Goal: Task Accomplishment & Management: Use online tool/utility

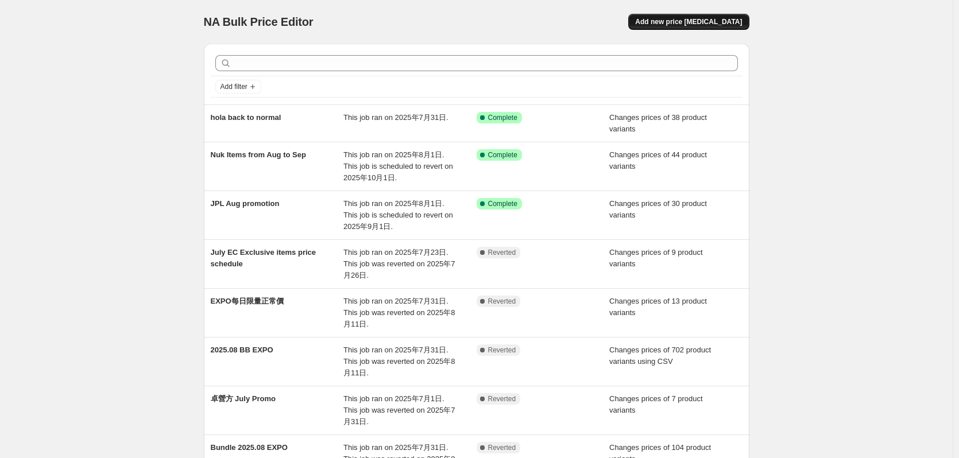
click at [712, 24] on span "Add new price [MEDICAL_DATA]" at bounding box center [688, 21] width 107 height 9
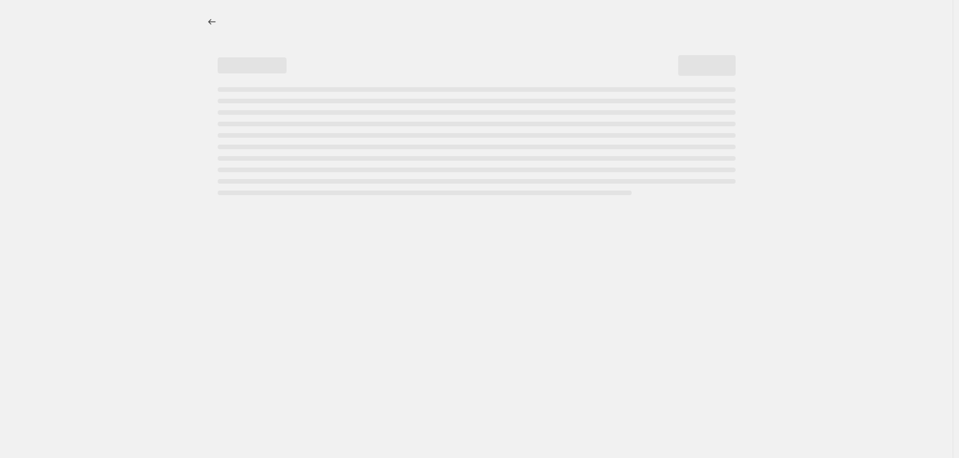
select select "percentage"
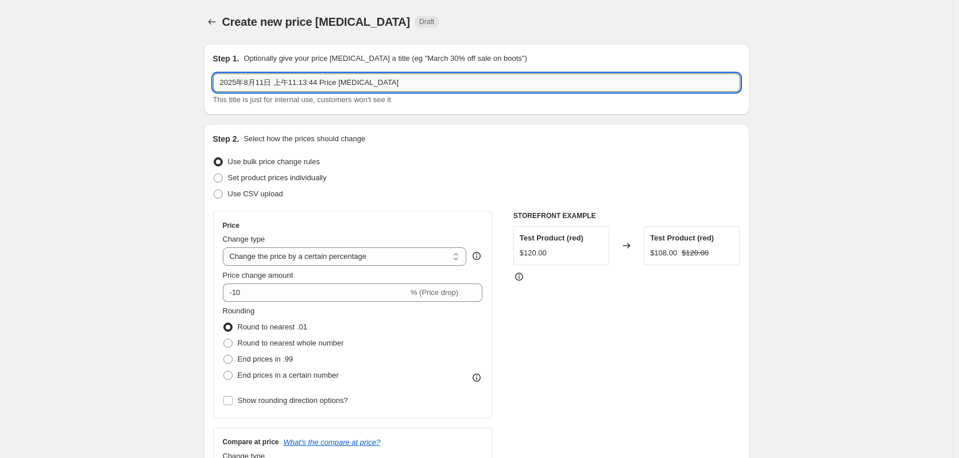
click at [378, 84] on input "2025年8月11日 上午11:13:44 Price [MEDICAL_DATA]" at bounding box center [476, 83] width 527 height 18
paste input "永生"
type input "永生 Aug Promotion"
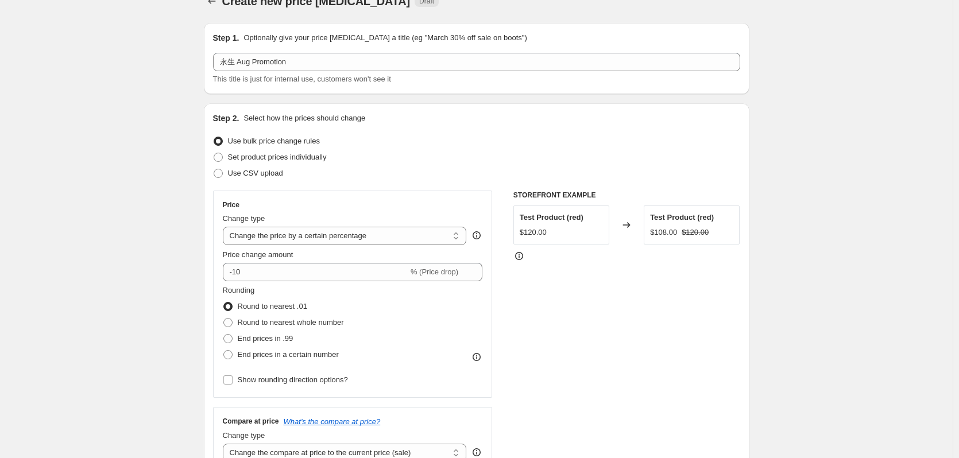
scroll to position [57, 0]
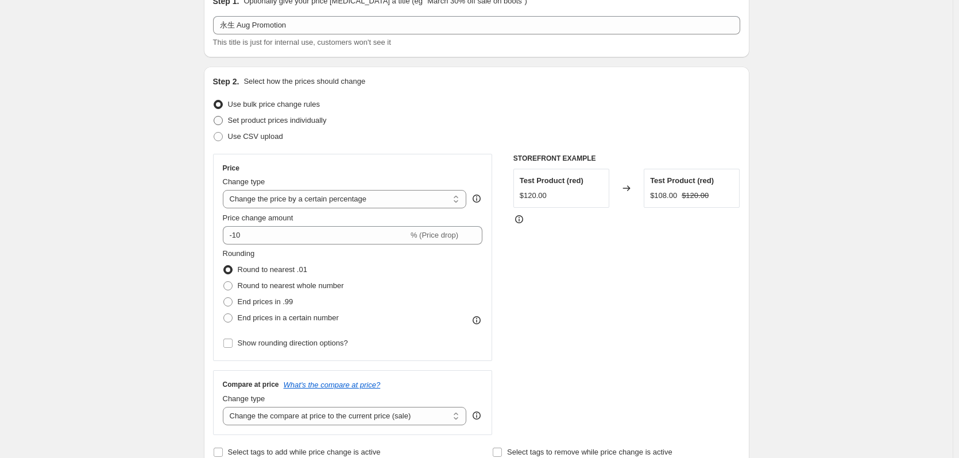
click at [310, 128] on label "Set product prices individually" at bounding box center [270, 121] width 114 height 16
click at [214, 117] on input "Set product prices individually" at bounding box center [214, 116] width 1 height 1
radio input "true"
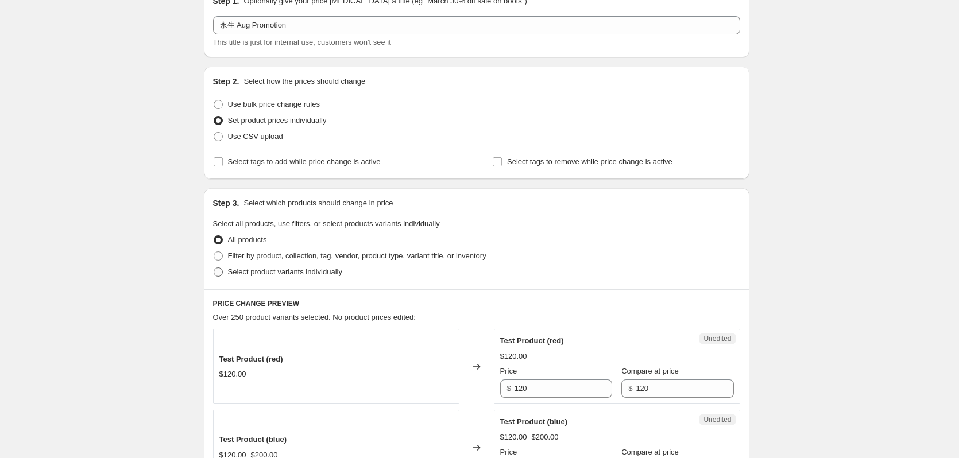
click at [258, 269] on span "Select product variants individually" at bounding box center [285, 272] width 114 height 9
click at [214, 268] on input "Select product variants individually" at bounding box center [214, 268] width 1 height 1
radio input "true"
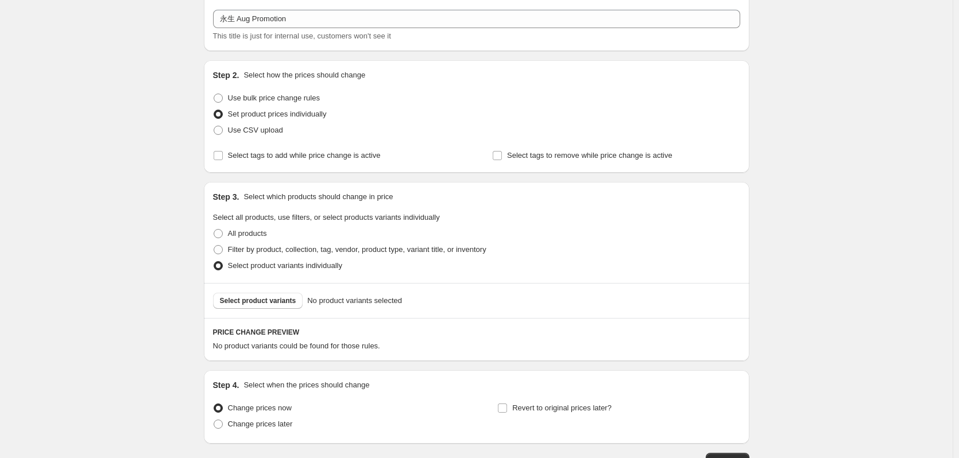
scroll to position [115, 0]
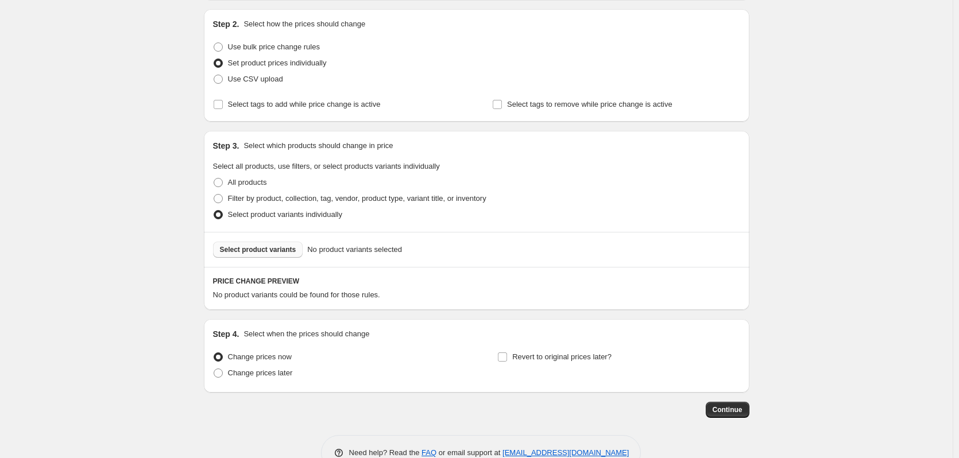
click at [279, 247] on span "Select product variants" at bounding box center [258, 249] width 76 height 9
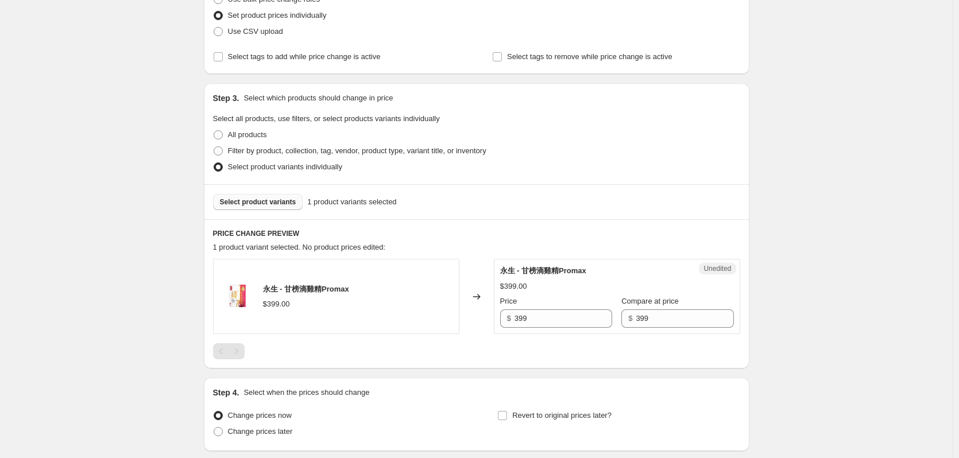
scroll to position [251, 0]
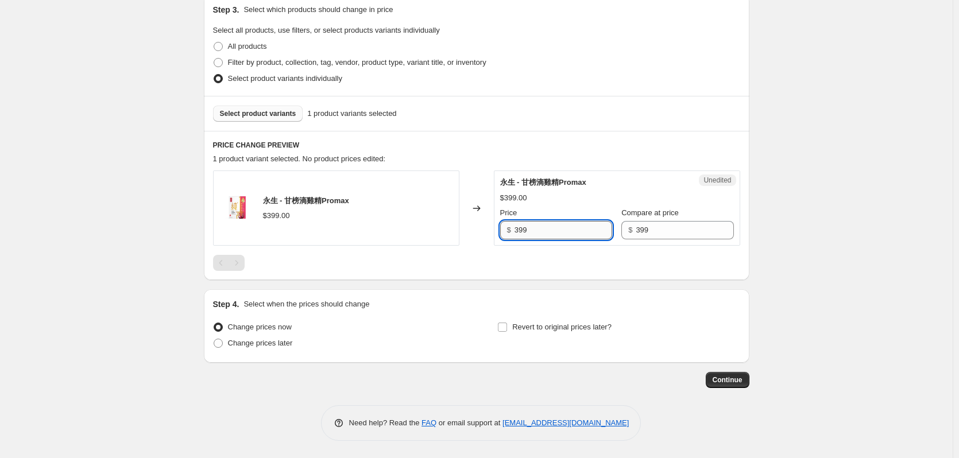
click at [585, 230] on input "399" at bounding box center [564, 230] width 98 height 18
type input "3"
type input "299"
click at [773, 176] on div "Create new price [MEDICAL_DATA]. This page is ready Create new price [MEDICAL_D…" at bounding box center [476, 103] width 953 height 709
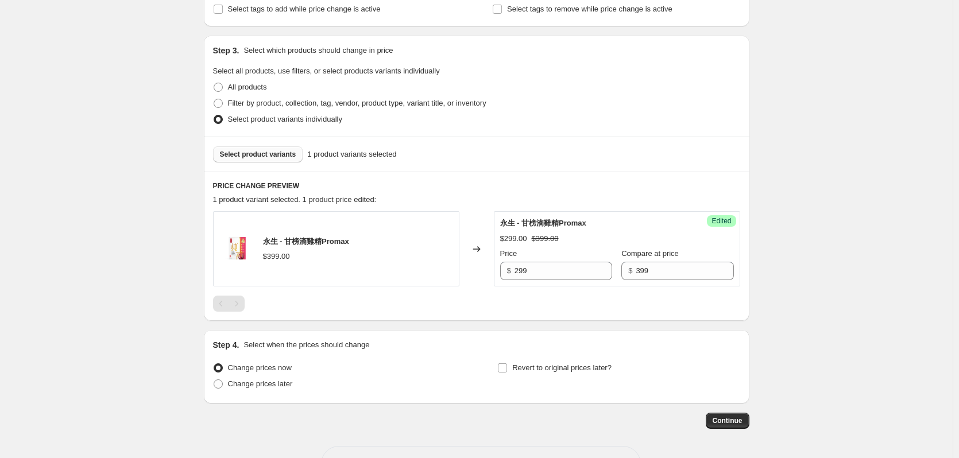
scroll to position [194, 0]
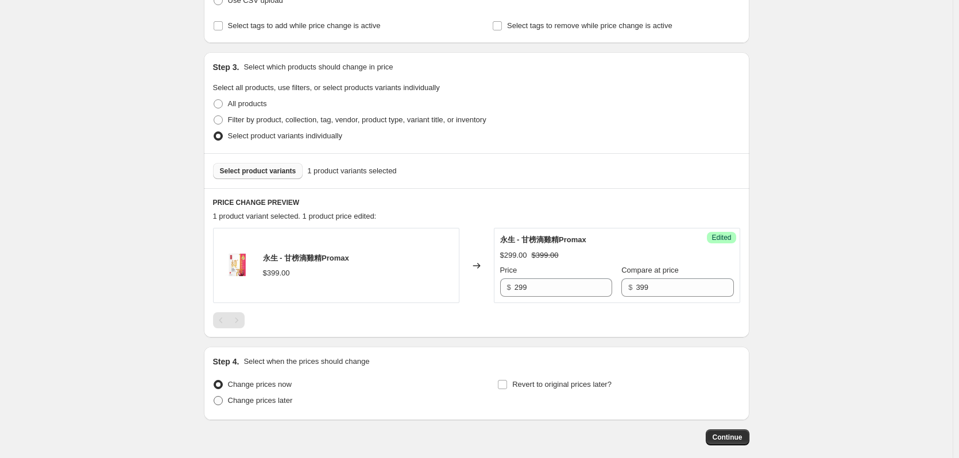
click at [272, 396] on span "Change prices later" at bounding box center [260, 400] width 65 height 9
click at [214, 396] on input "Change prices later" at bounding box center [214, 396] width 1 height 1
radio input "true"
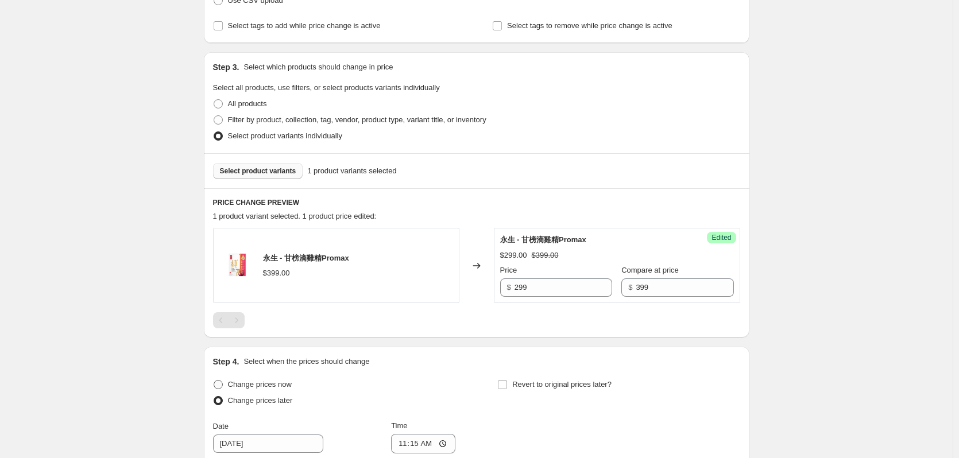
click at [267, 380] on span "Change prices now" at bounding box center [260, 384] width 64 height 9
click at [214, 380] on input "Change prices now" at bounding box center [214, 380] width 1 height 1
radio input "true"
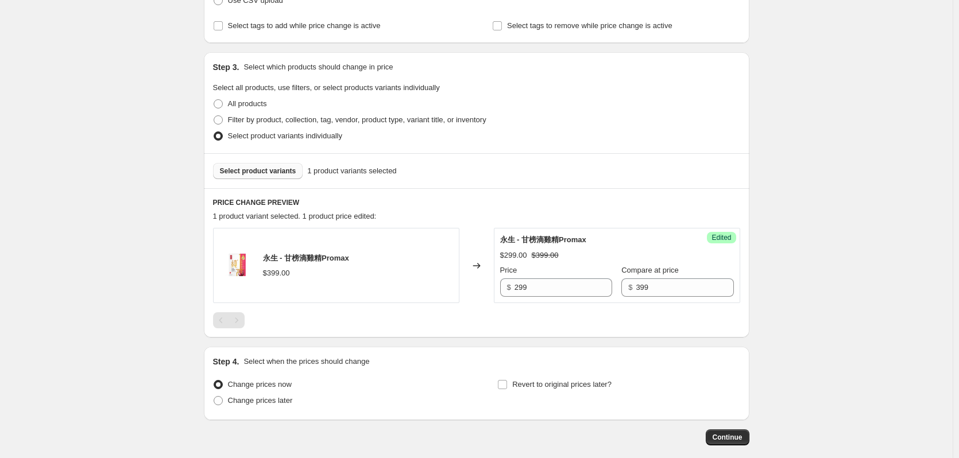
click at [267, 176] on button "Select product variants" at bounding box center [258, 171] width 90 height 16
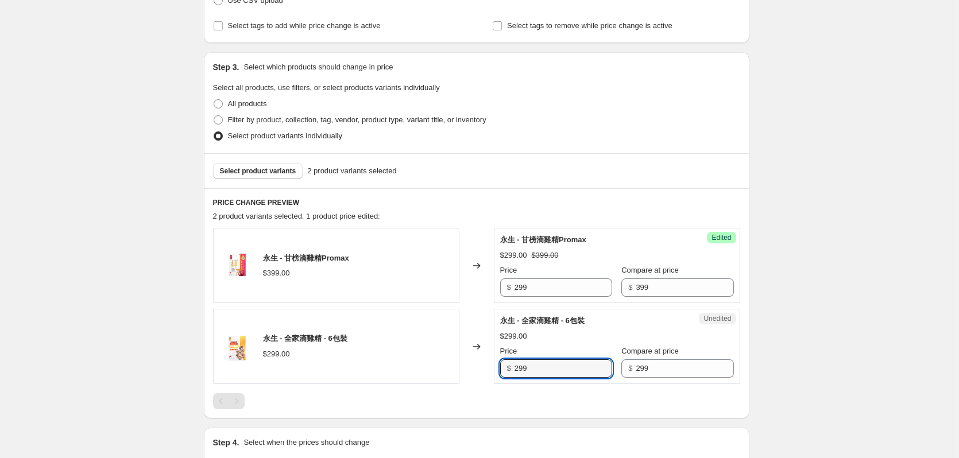
click at [484, 372] on div "永生 - 全家滴雞精 - 6包裝 $299.00 Changed to Unedited 永生 - 全家滴雞精 - 6包裝 $299.00 Price $ 2…" at bounding box center [476, 346] width 527 height 75
type input "249"
click at [849, 207] on div "Create new price [MEDICAL_DATA]. This page is ready Create new price [MEDICAL_D…" at bounding box center [476, 201] width 953 height 790
click at [277, 172] on span "Select product variants" at bounding box center [258, 171] width 76 height 9
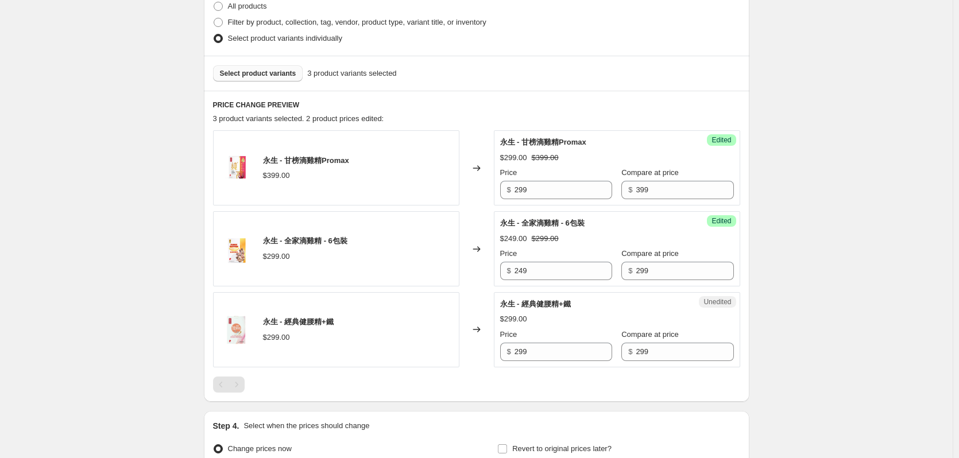
scroll to position [366, 0]
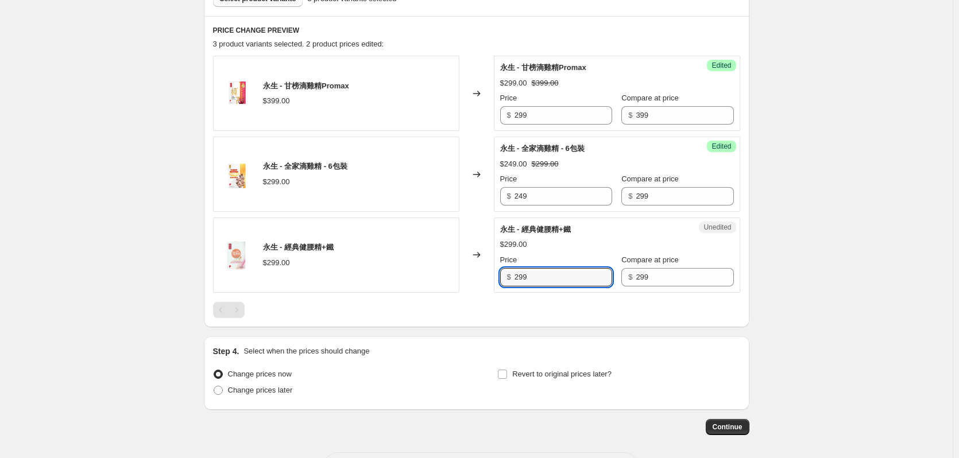
drag, startPoint x: 533, startPoint y: 275, endPoint x: 490, endPoint y: 278, distance: 43.2
click at [492, 277] on div "永生 - 經典健腰精+鐵 $299.00 Changed to Unedited 永生 - 經典健腰精+鐵 $299.00 Price $ 299 Compa…" at bounding box center [476, 255] width 527 height 75
type input "249"
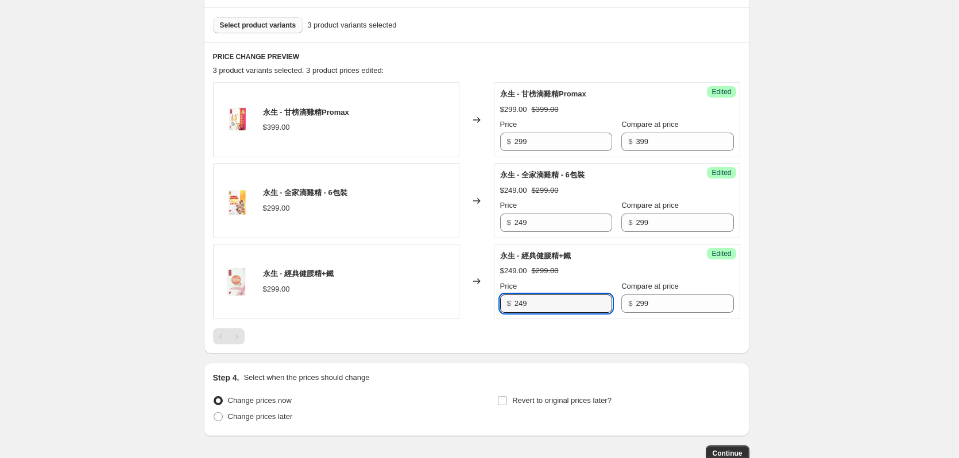
scroll to position [251, 0]
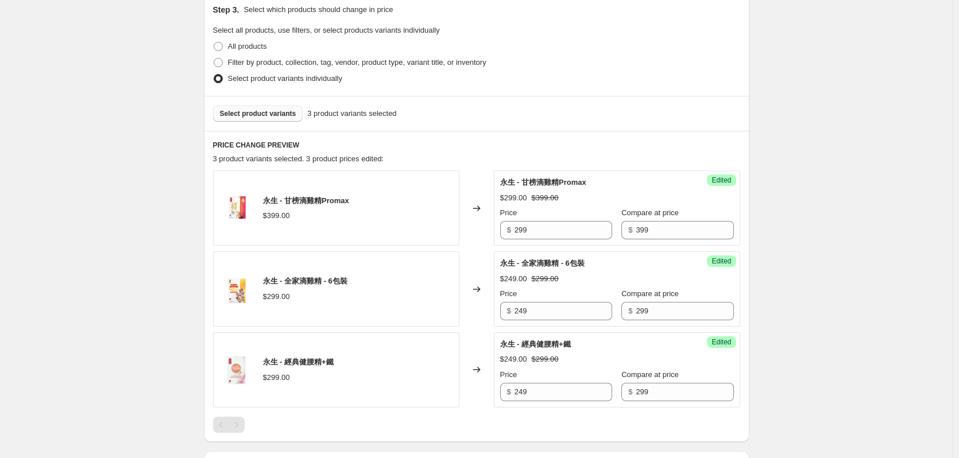
click at [269, 111] on span "Select product variants" at bounding box center [258, 113] width 76 height 9
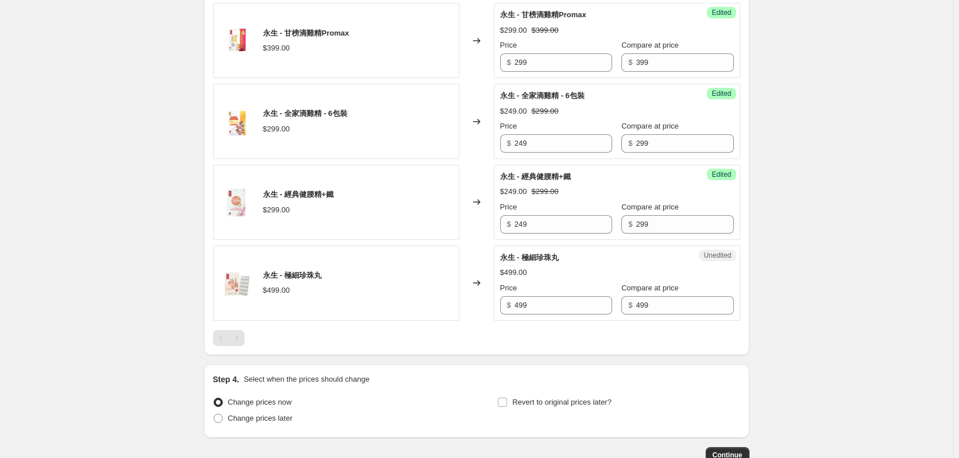
scroll to position [423, 0]
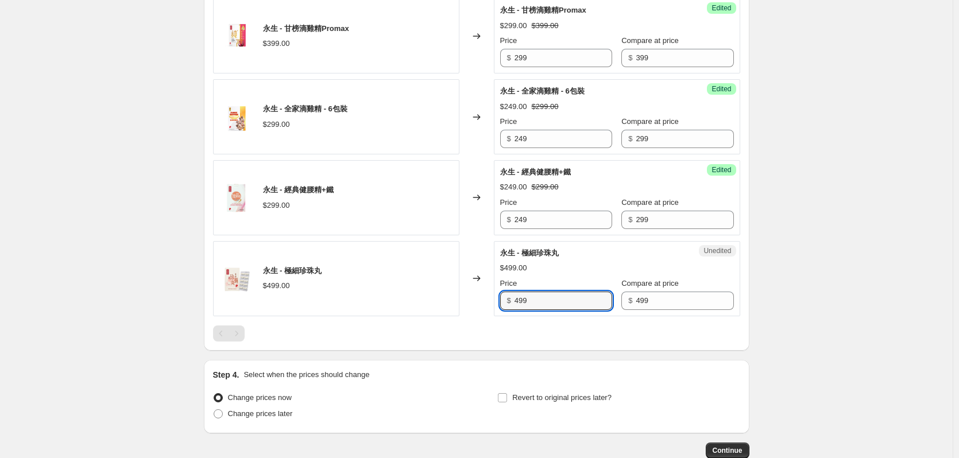
drag, startPoint x: 563, startPoint y: 304, endPoint x: 435, endPoint y: 310, distance: 127.6
click at [439, 308] on div "永生 - 極細珍珠丸 $499.00 Changed to Unedited 永生 - 極細珍珠丸 $499.00 Price $ 499 Compare a…" at bounding box center [476, 278] width 527 height 75
type input "449"
click at [798, 203] on div "Create new price [MEDICAL_DATA]. This page is ready Create new price [MEDICAL_D…" at bounding box center [476, 53] width 953 height 952
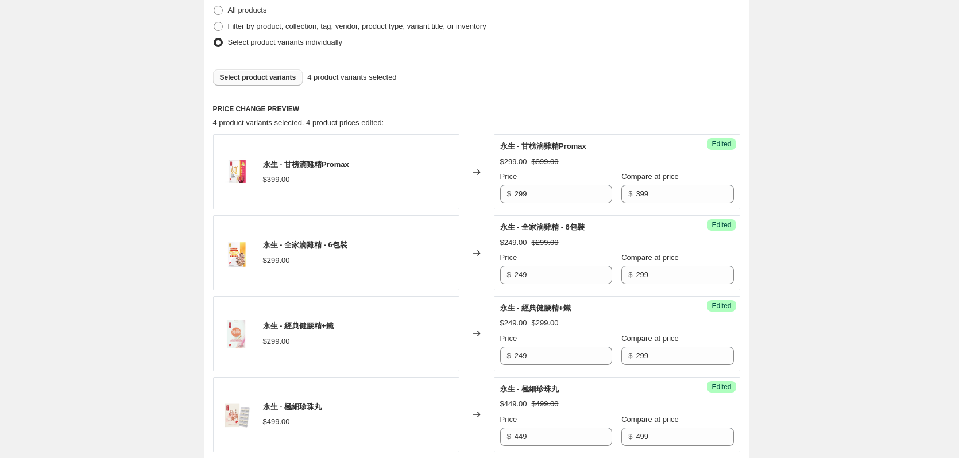
scroll to position [494, 0]
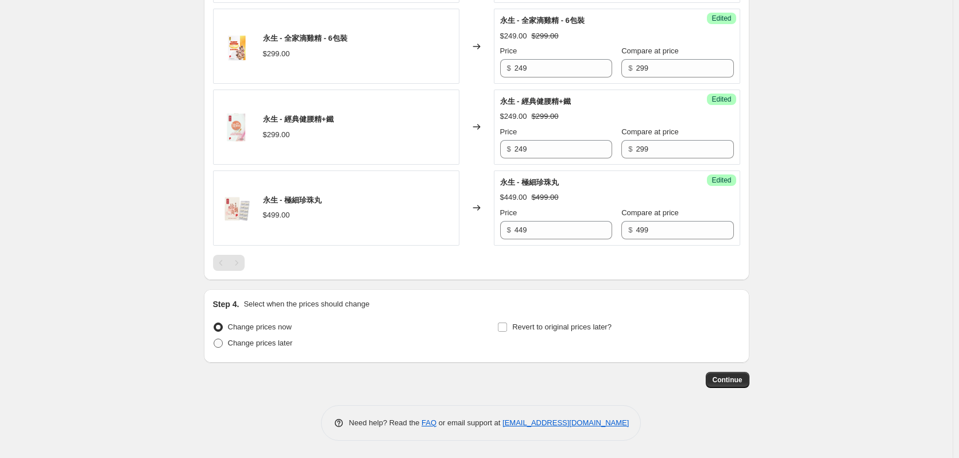
click at [243, 350] on label "Change prices later" at bounding box center [253, 343] width 80 height 16
click at [214, 339] on input "Change prices later" at bounding box center [214, 339] width 1 height 1
radio input "true"
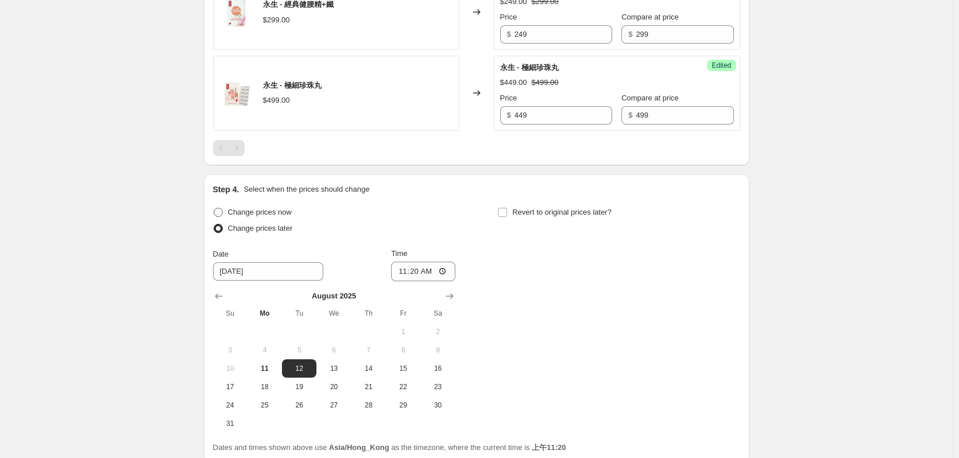
click at [266, 211] on span "Change prices now" at bounding box center [260, 212] width 64 height 9
click at [214, 208] on input "Change prices now" at bounding box center [214, 208] width 1 height 1
radio input "true"
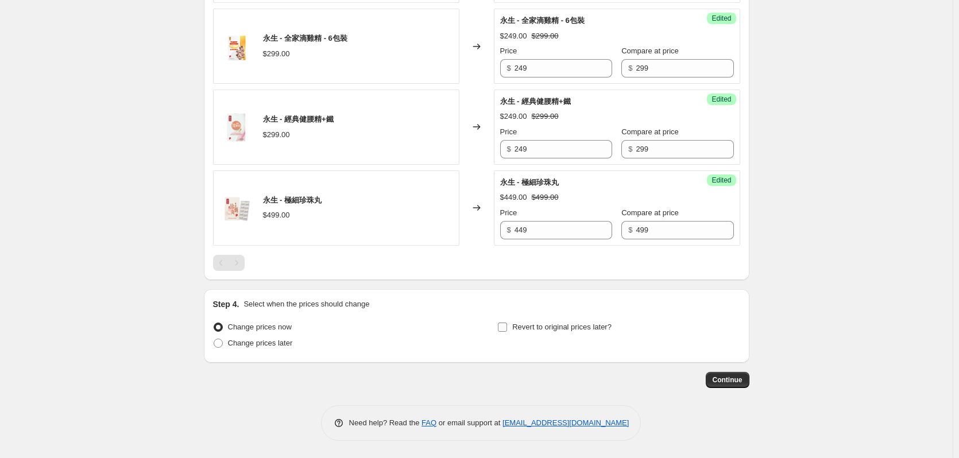
click at [538, 331] on span "Revert to original prices later?" at bounding box center [561, 327] width 99 height 9
click at [507, 331] on input "Revert to original prices later?" at bounding box center [502, 327] width 9 height 9
checkbox input "true"
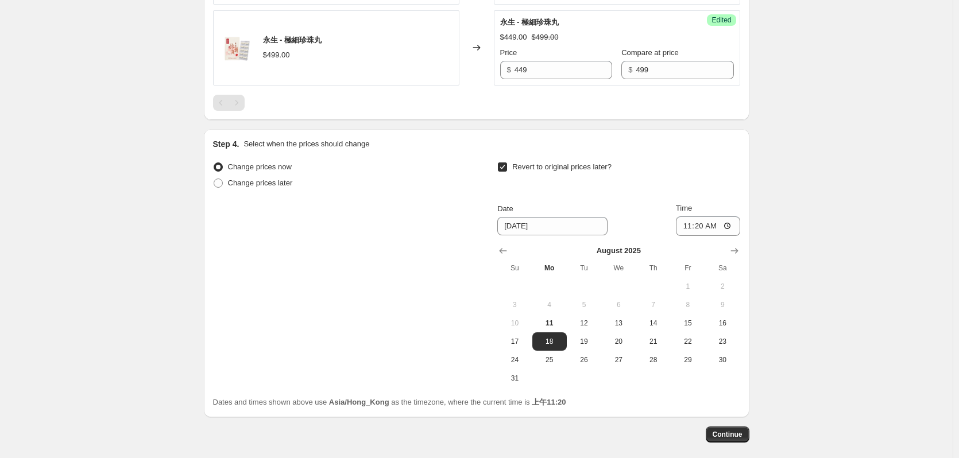
scroll to position [709, 0]
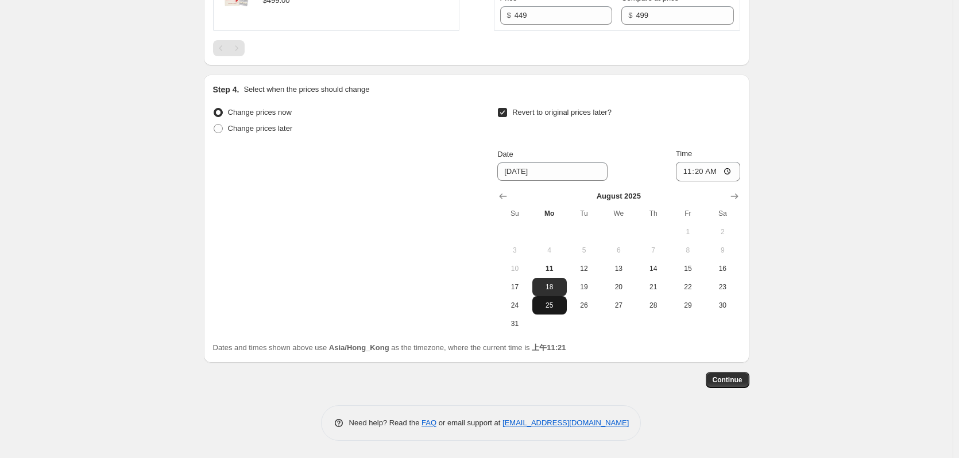
click at [551, 310] on span "25" at bounding box center [549, 305] width 25 height 9
type input "[DATE]"
click at [716, 175] on input "11:20" at bounding box center [708, 172] width 64 height 20
click at [705, 175] on input "11:20" at bounding box center [708, 172] width 64 height 20
type input "00:00"
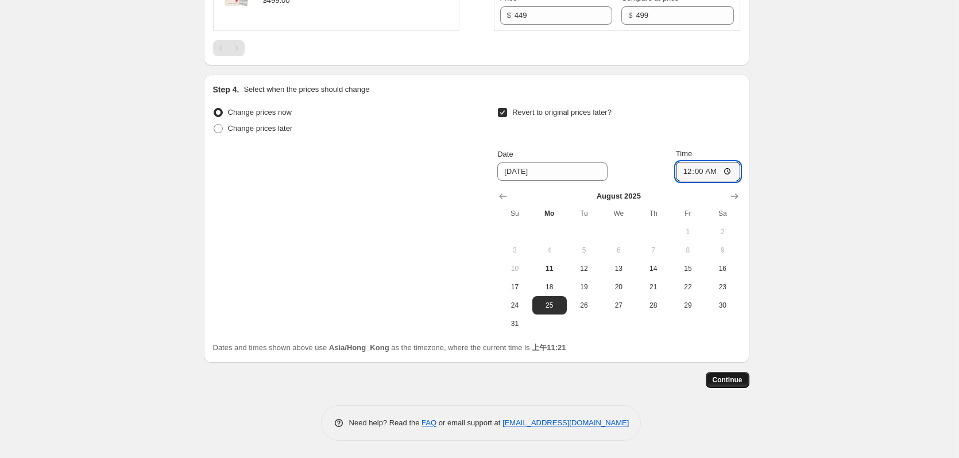
click at [726, 375] on button "Continue" at bounding box center [728, 380] width 44 height 16
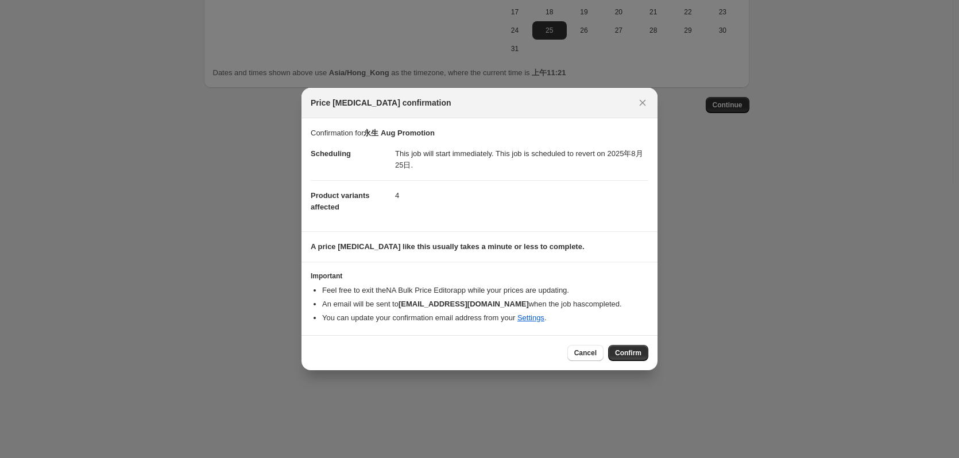
click at [630, 353] on span "Confirm" at bounding box center [628, 353] width 26 height 9
